Goal: Task Accomplishment & Management: Use online tool/utility

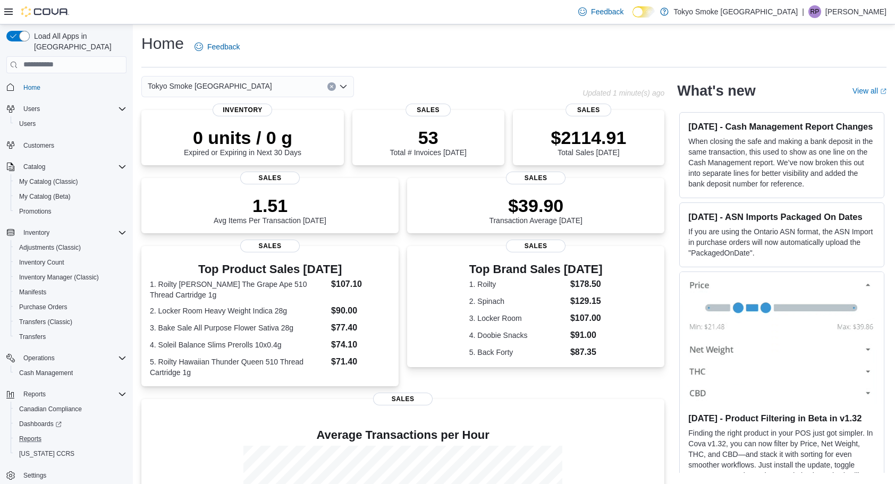
click at [47, 433] on div "Reports" at bounding box center [71, 439] width 112 height 13
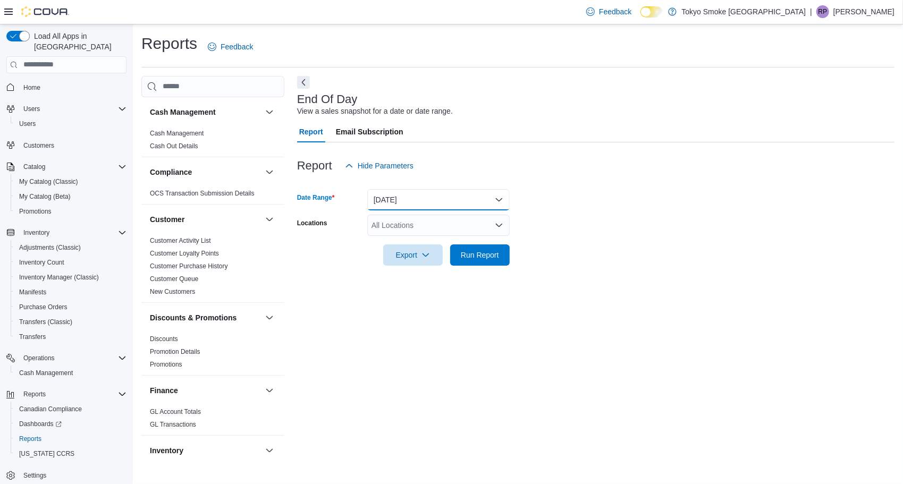
click at [445, 191] on button "[DATE]" at bounding box center [438, 199] width 143 height 21
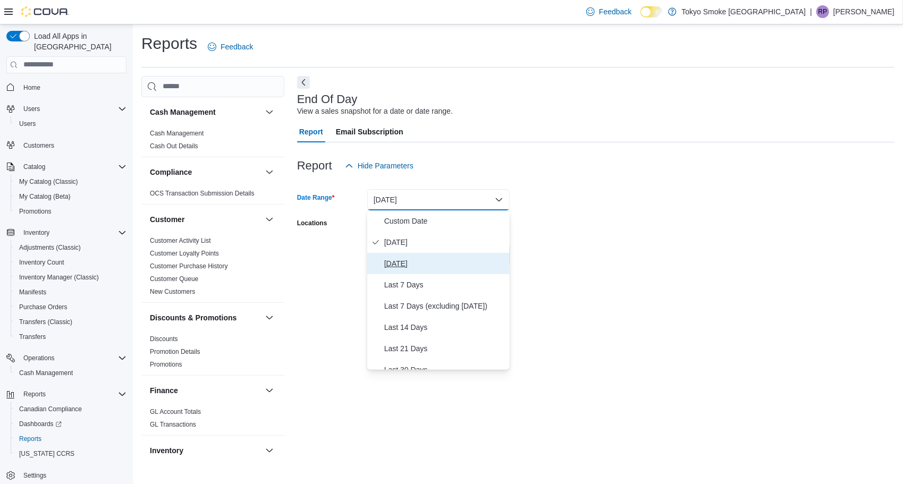
click at [407, 263] on span "[DATE]" at bounding box center [444, 263] width 121 height 13
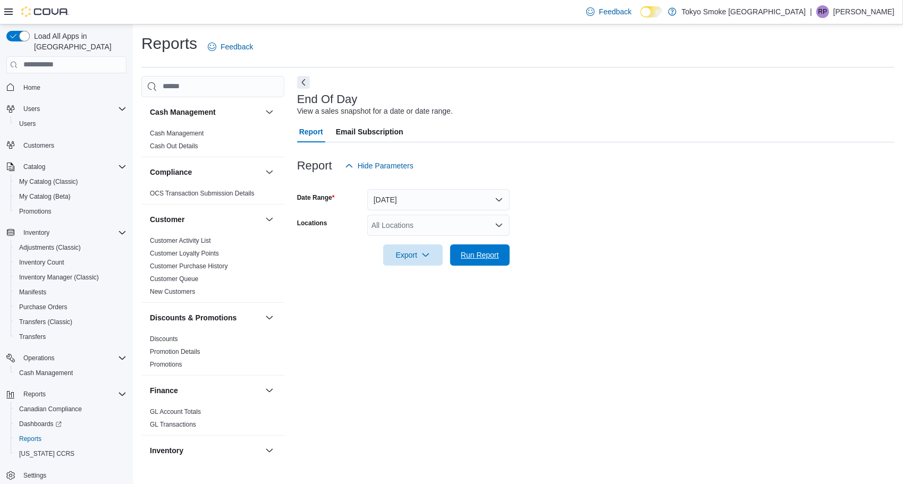
click at [488, 253] on span "Run Report" at bounding box center [480, 255] width 38 height 11
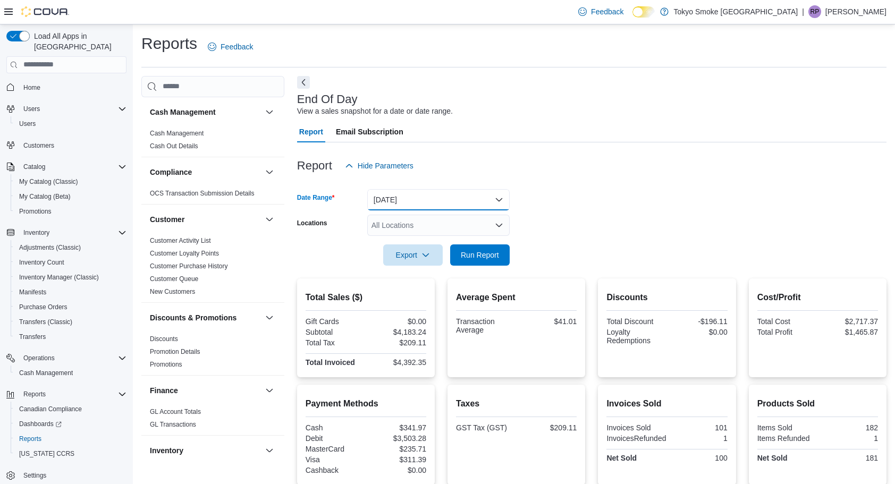
click at [491, 208] on button "[DATE]" at bounding box center [438, 199] width 143 height 21
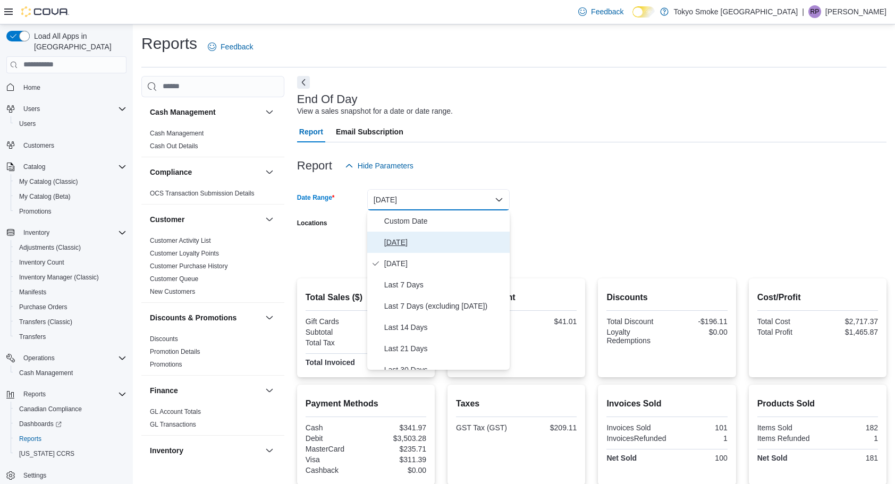
click at [426, 240] on span "[DATE]" at bounding box center [444, 242] width 121 height 13
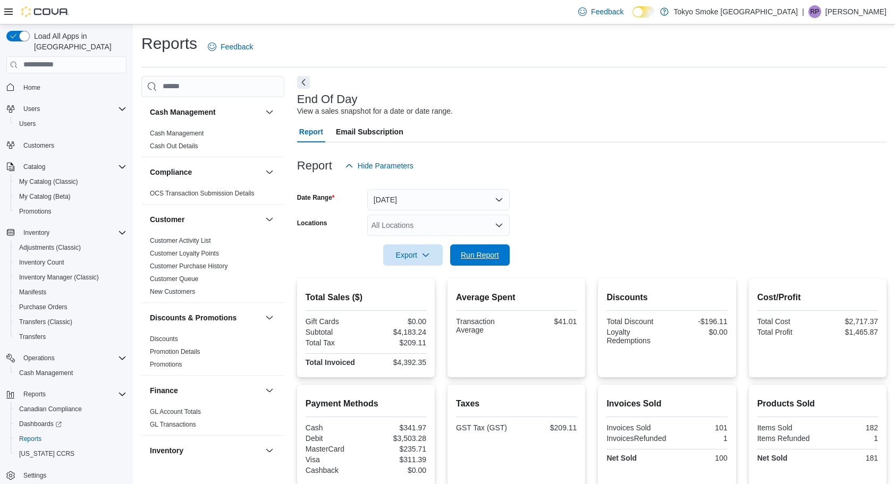
click at [458, 253] on span "Run Report" at bounding box center [480, 255] width 47 height 21
click at [39, 83] on span "Home" at bounding box center [31, 87] width 17 height 9
